Goal: Navigation & Orientation: Go to known website

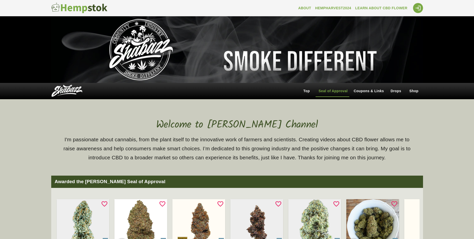
click at [79, 9] on img at bounding box center [79, 8] width 56 height 11
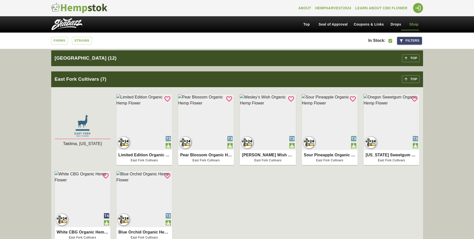
scroll to position [900, 0]
